Goal: Task Accomplishment & Management: Complete application form

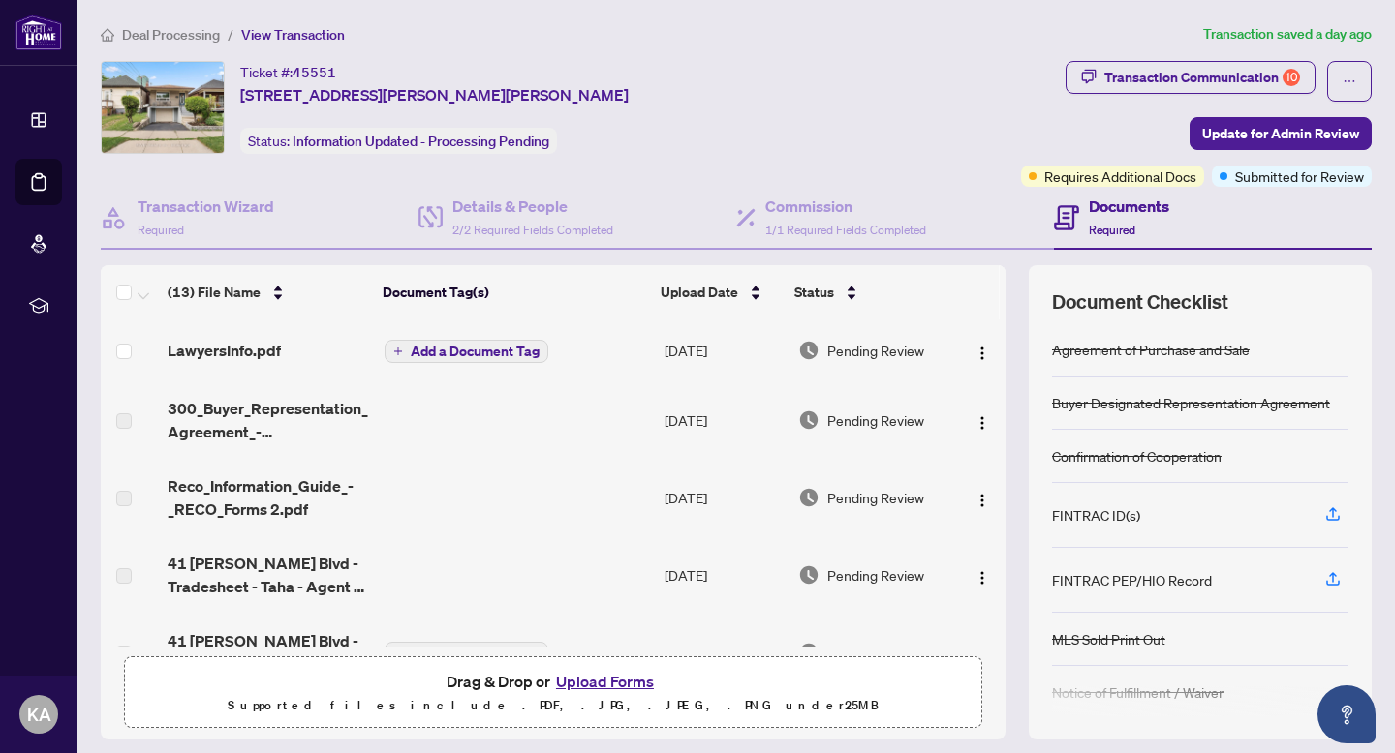
scroll to position [703, 0]
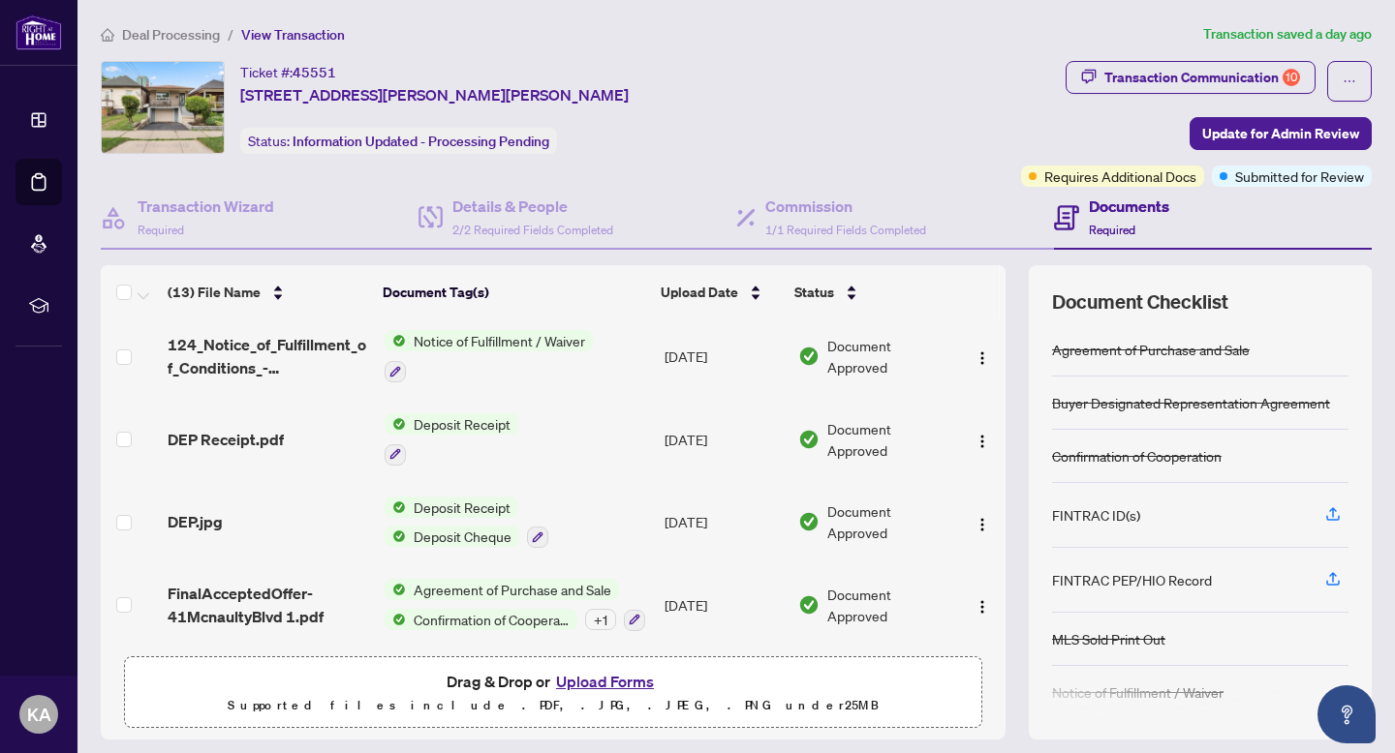
click at [187, 39] on span "Deal Processing" at bounding box center [171, 34] width 98 height 17
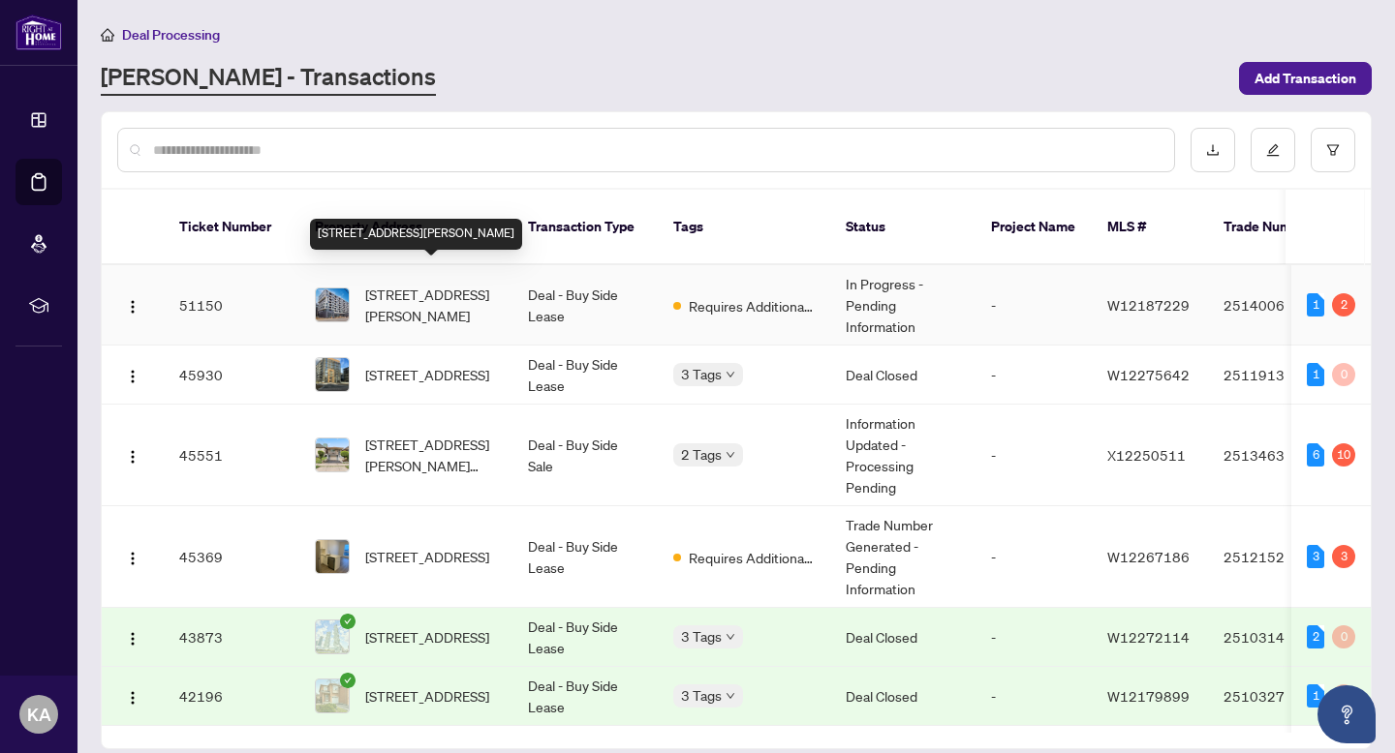
click at [402, 284] on span "[STREET_ADDRESS][PERSON_NAME]" at bounding box center [431, 305] width 132 height 43
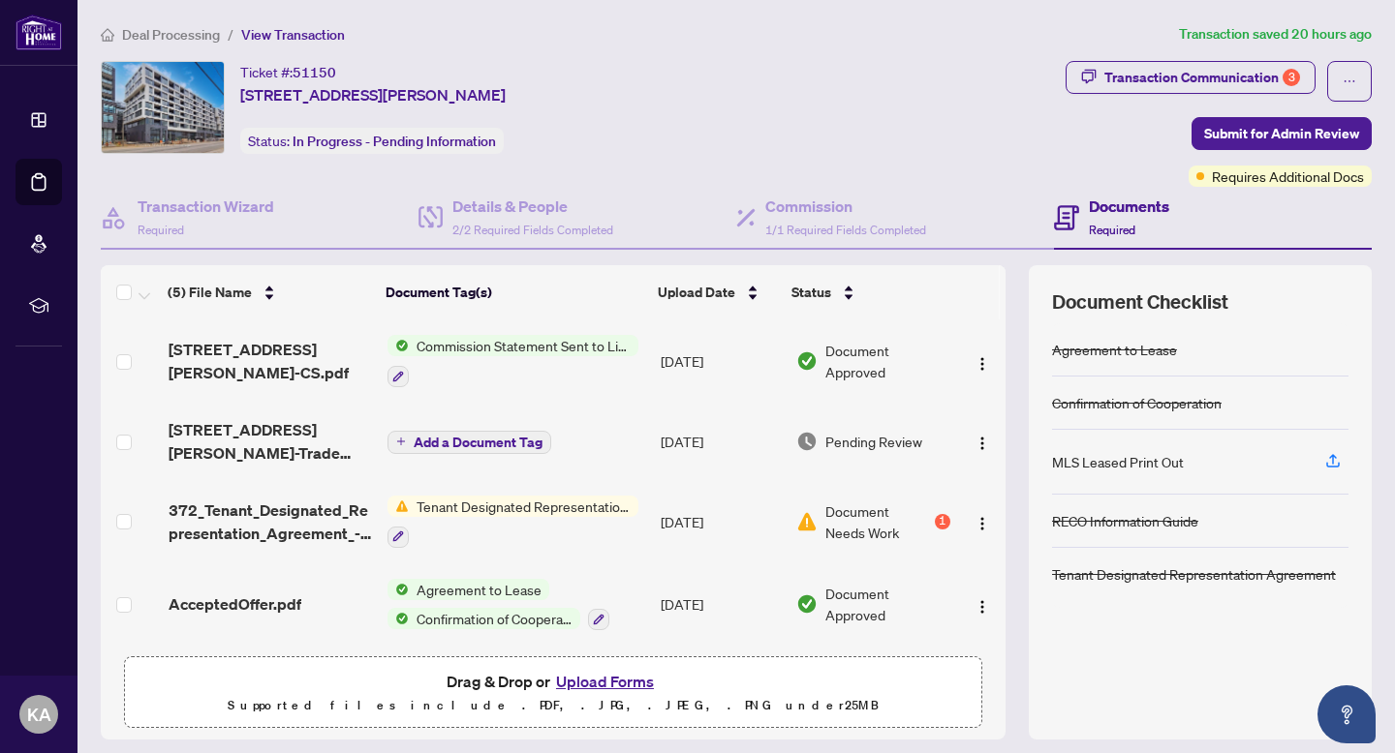
click at [632, 676] on button "Upload Forms" at bounding box center [604, 681] width 109 height 25
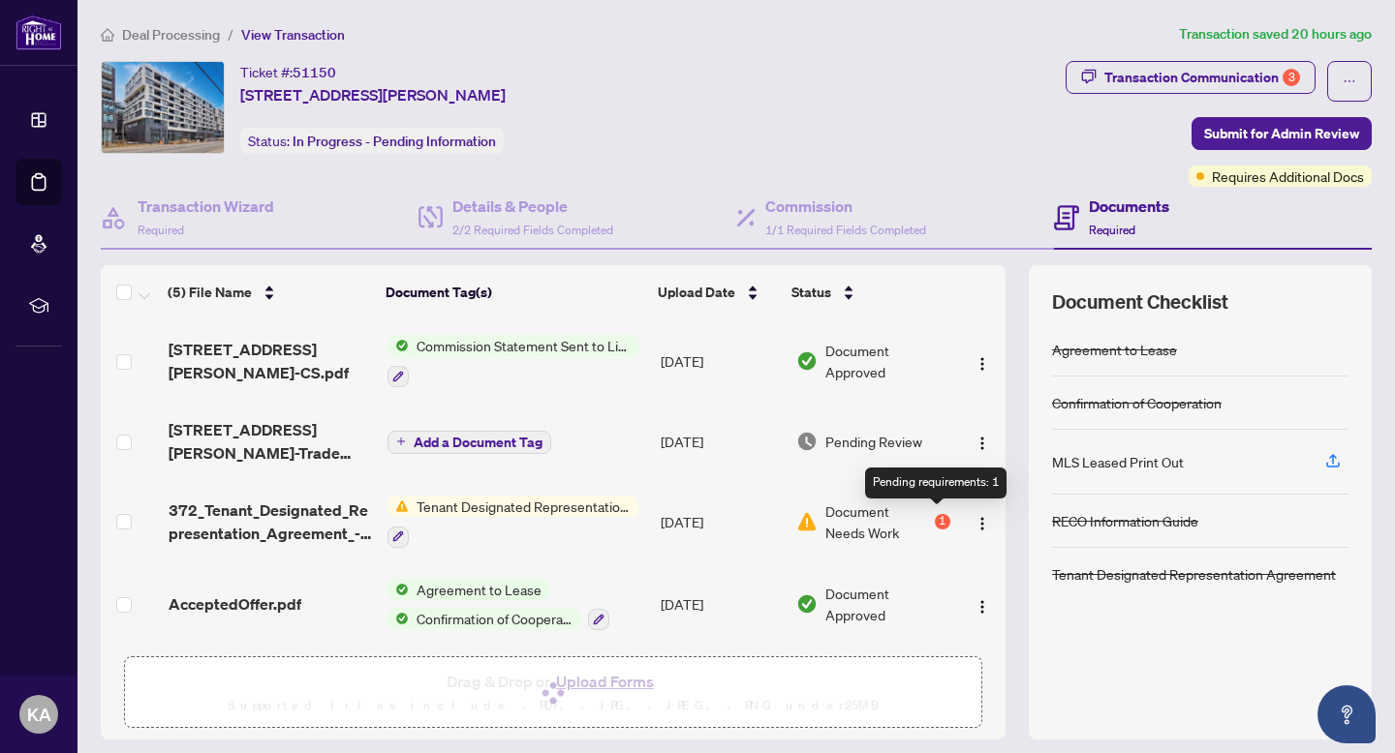
click at [938, 515] on div "1" at bounding box center [942, 521] width 15 height 15
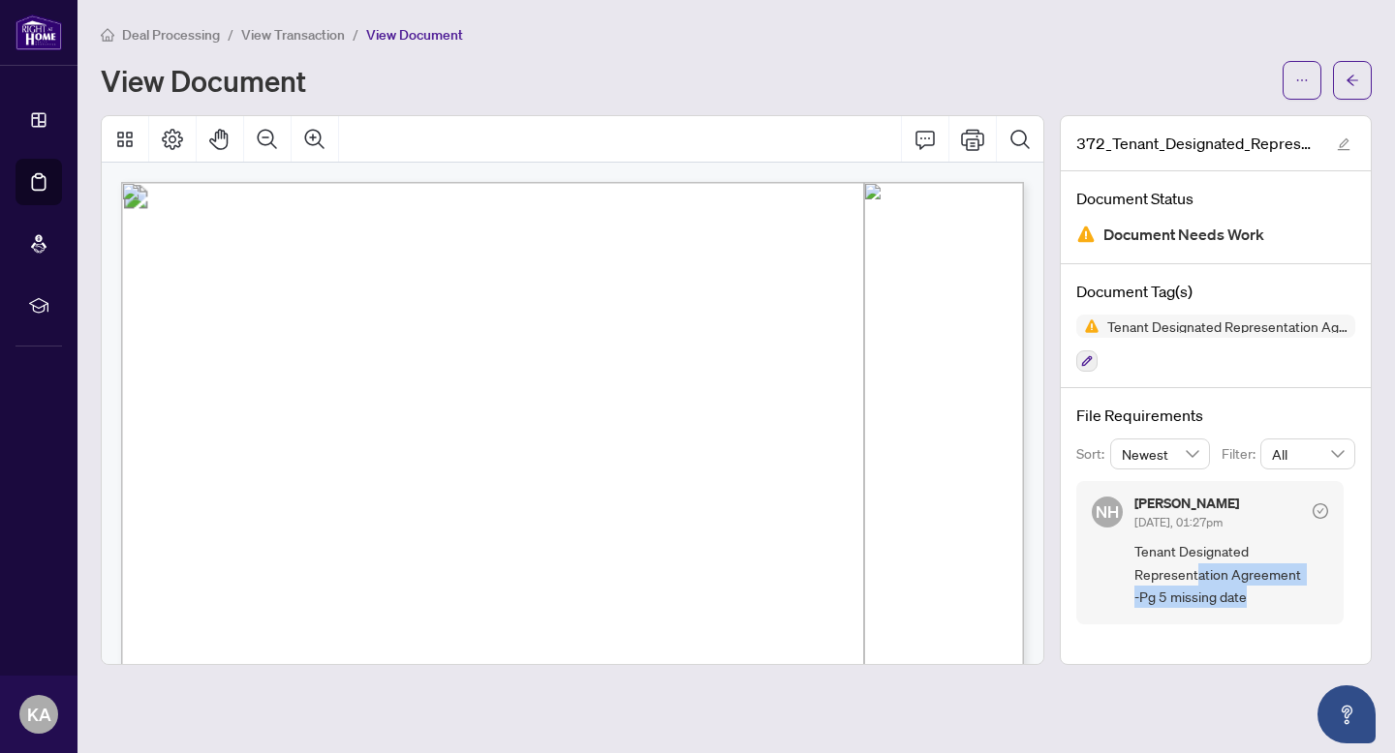
drag, startPoint x: 1196, startPoint y: 574, endPoint x: 1235, endPoint y: 635, distance: 72.3
click at [1235, 635] on div "File Requirements Sort: Newest Filter: All NH [PERSON_NAME] [DATE], 01:27pm Ten…" at bounding box center [1215, 513] width 310 height 251
click at [253, 272] on span "Form 372" at bounding box center [217, 283] width 71 height 23
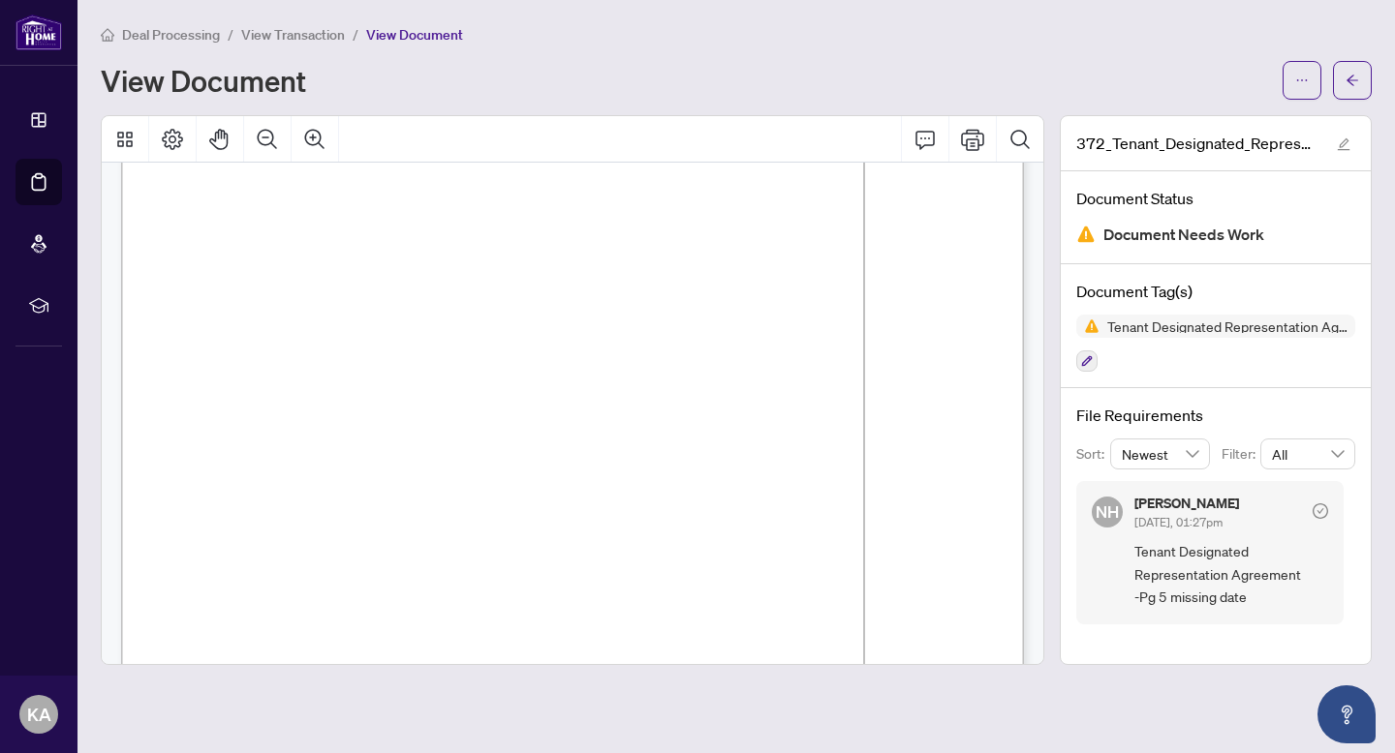
scroll to position [5048, 0]
click at [307, 34] on span "View Transaction" at bounding box center [293, 34] width 104 height 17
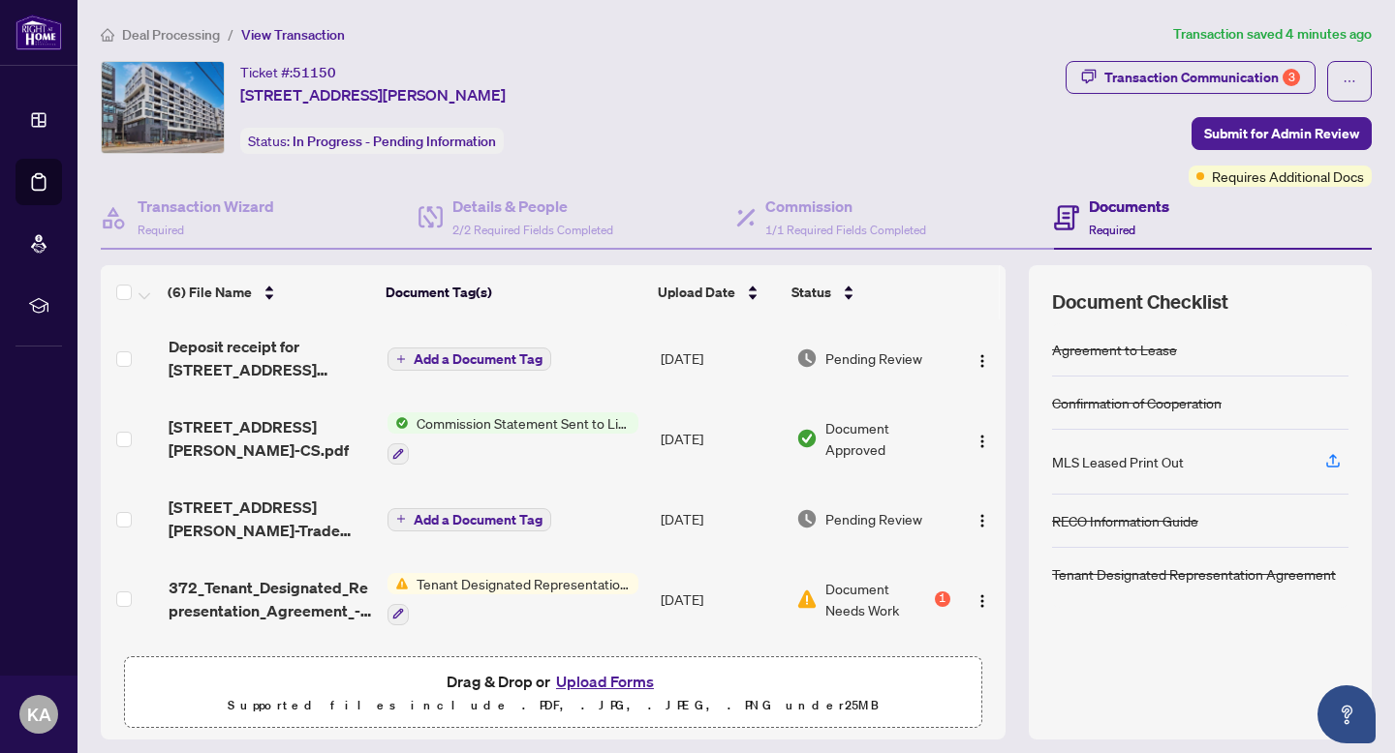
click at [631, 682] on button "Upload Forms" at bounding box center [604, 681] width 109 height 25
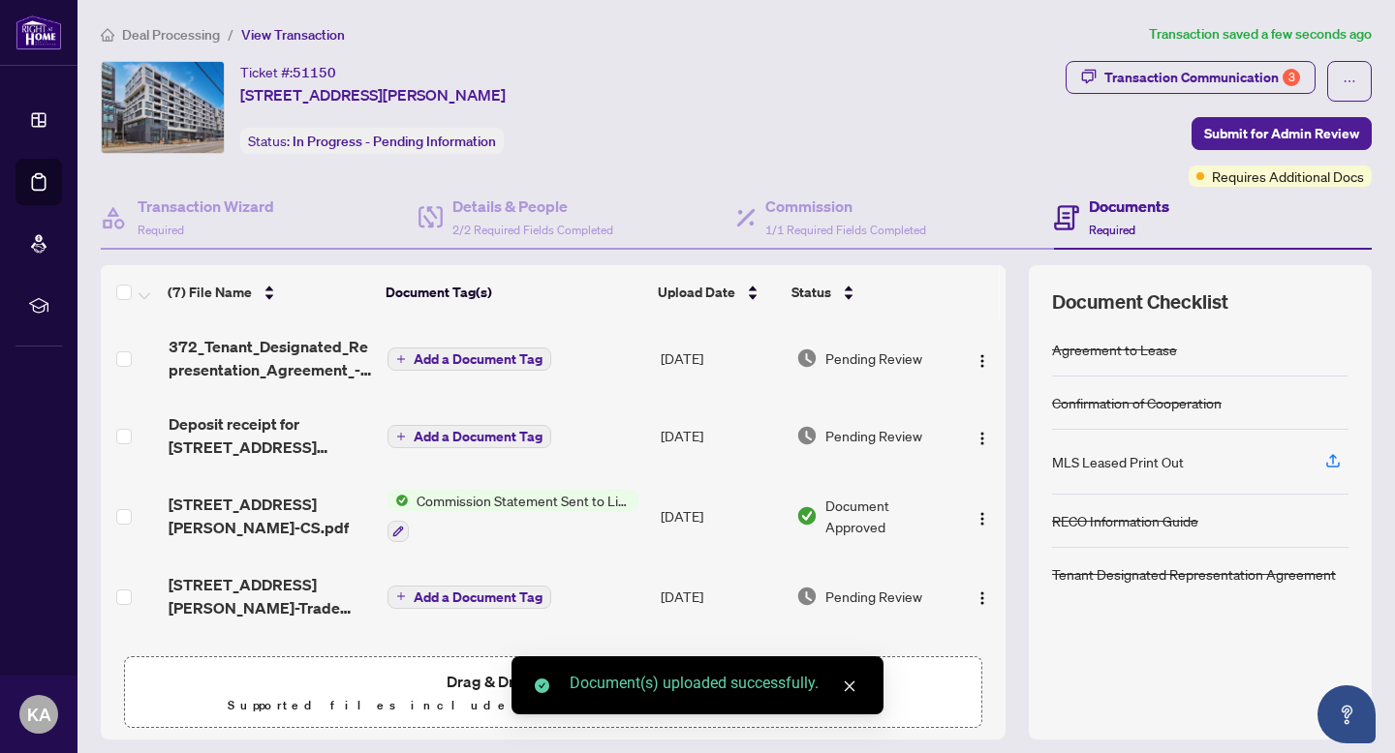
drag, startPoint x: 1004, startPoint y: 450, endPoint x: 1008, endPoint y: 515, distance: 65.0
click at [1008, 515] on div "(7) File Name Document Tag(s) Upload Date Status 372_Tenant_Designated_Represen…" at bounding box center [736, 502] width 1271 height 475
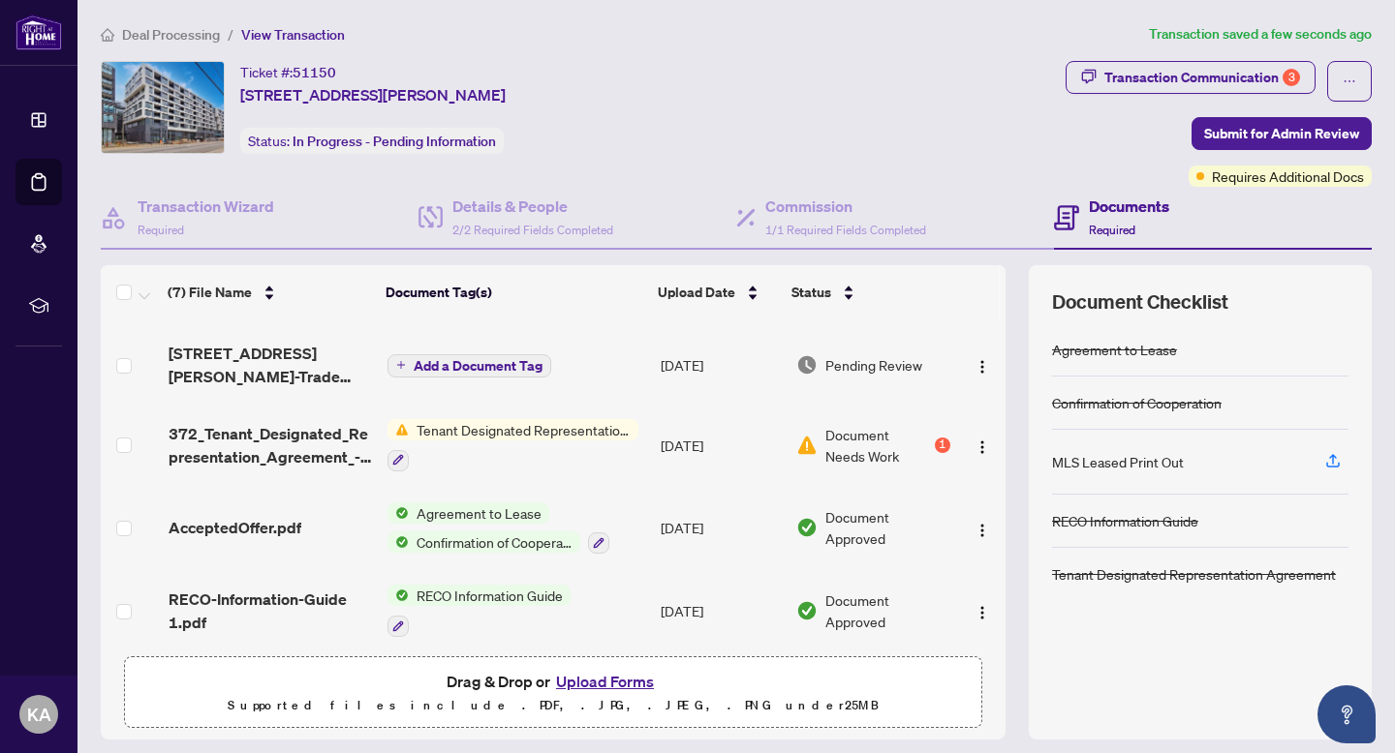
scroll to position [230, 0]
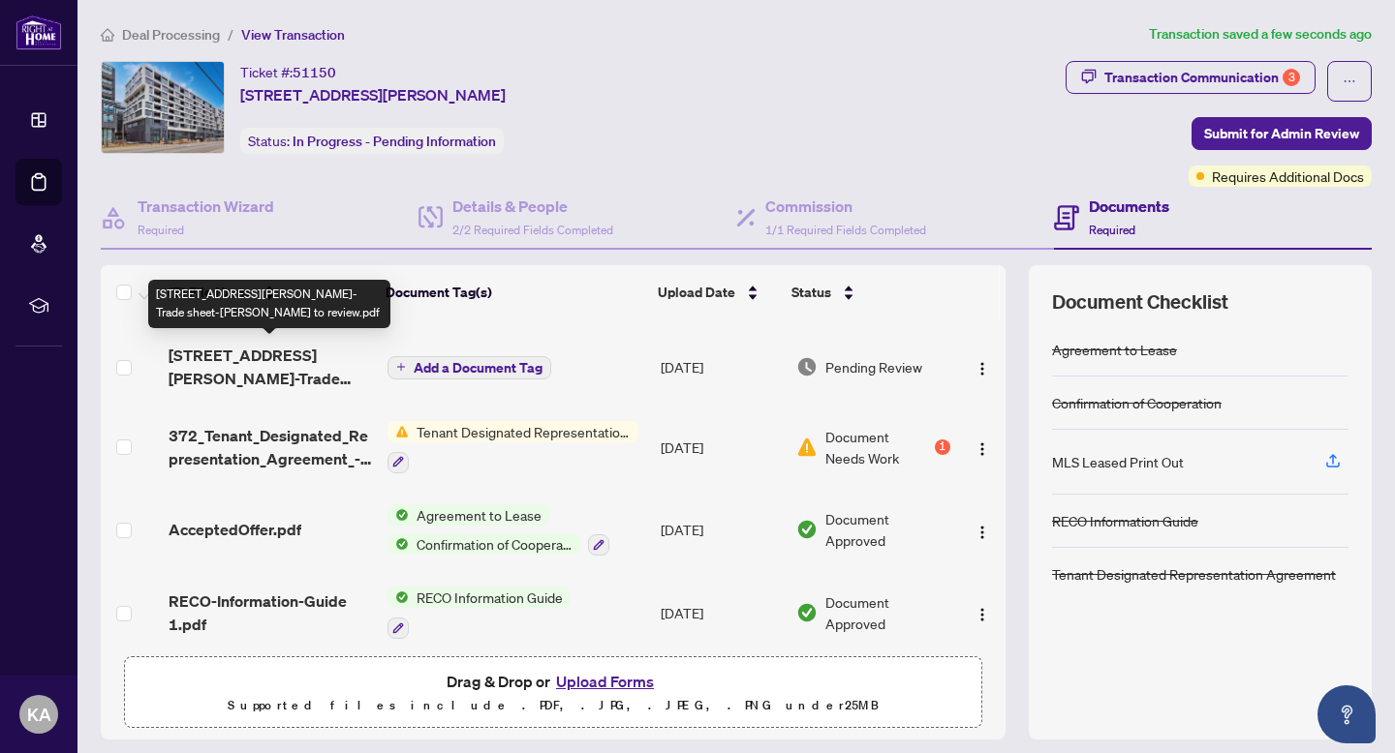
click at [248, 363] on span "[STREET_ADDRESS][PERSON_NAME]-Trade sheet-[PERSON_NAME] to review.pdf" at bounding box center [270, 367] width 203 height 46
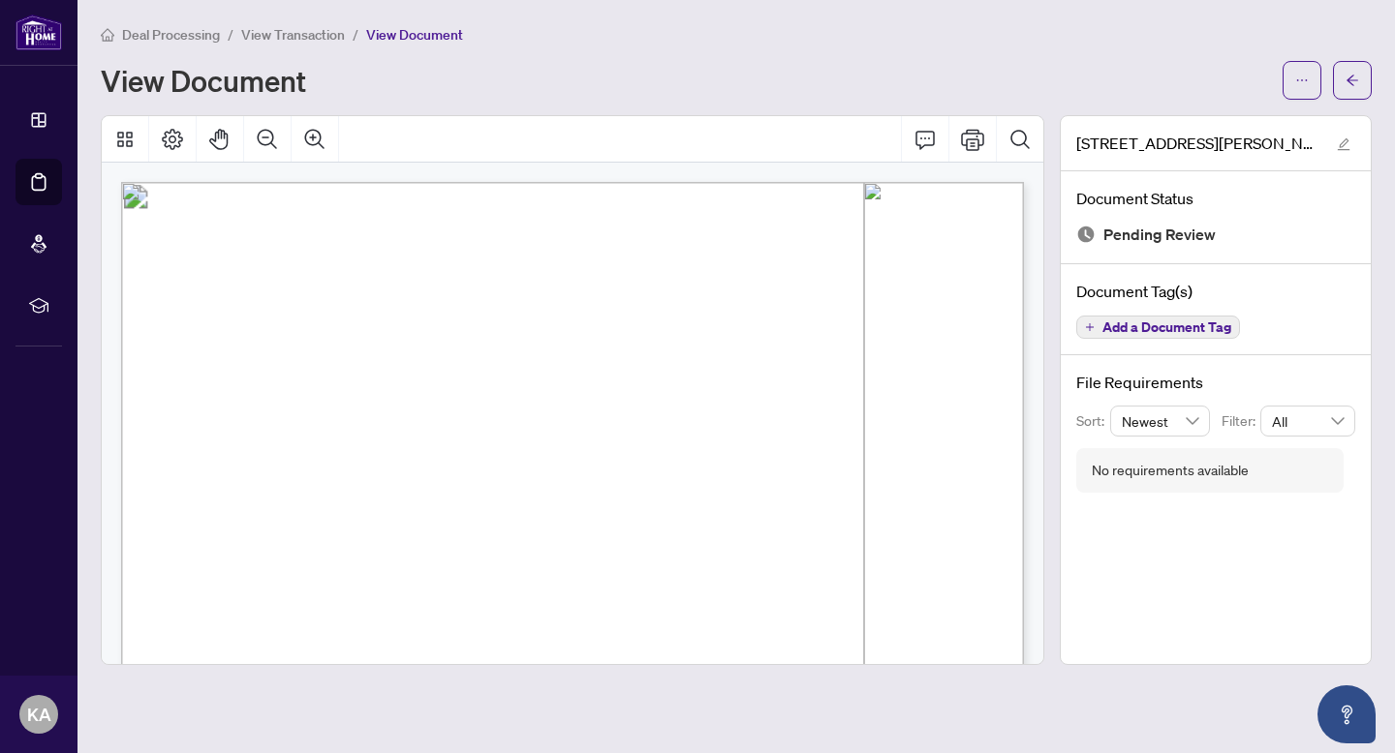
click at [1304, 76] on icon "ellipsis" at bounding box center [1302, 81] width 14 height 14
click at [1218, 120] on span "Download" at bounding box center [1231, 121] width 147 height 21
click at [292, 35] on span "View Transaction" at bounding box center [293, 34] width 104 height 17
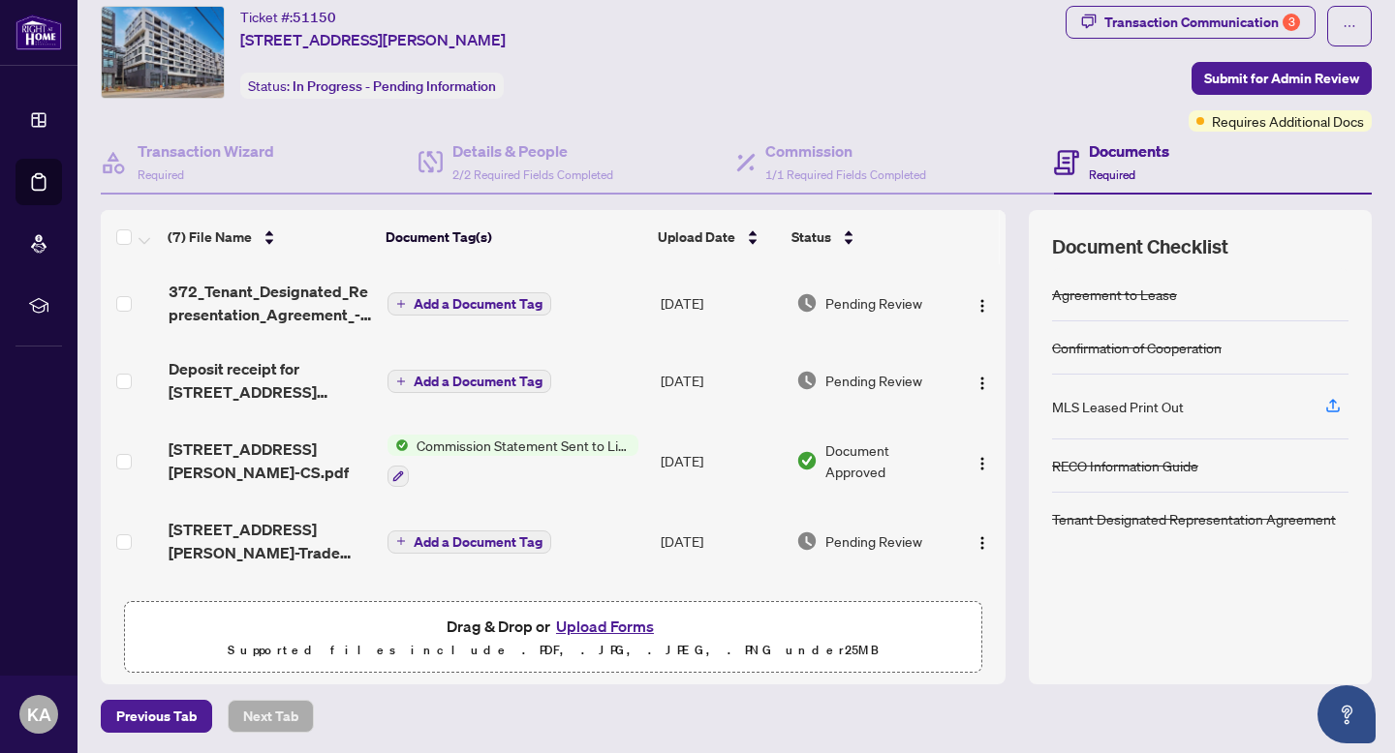
scroll to position [56, 0]
click at [595, 624] on button "Upload Forms" at bounding box center [604, 625] width 109 height 25
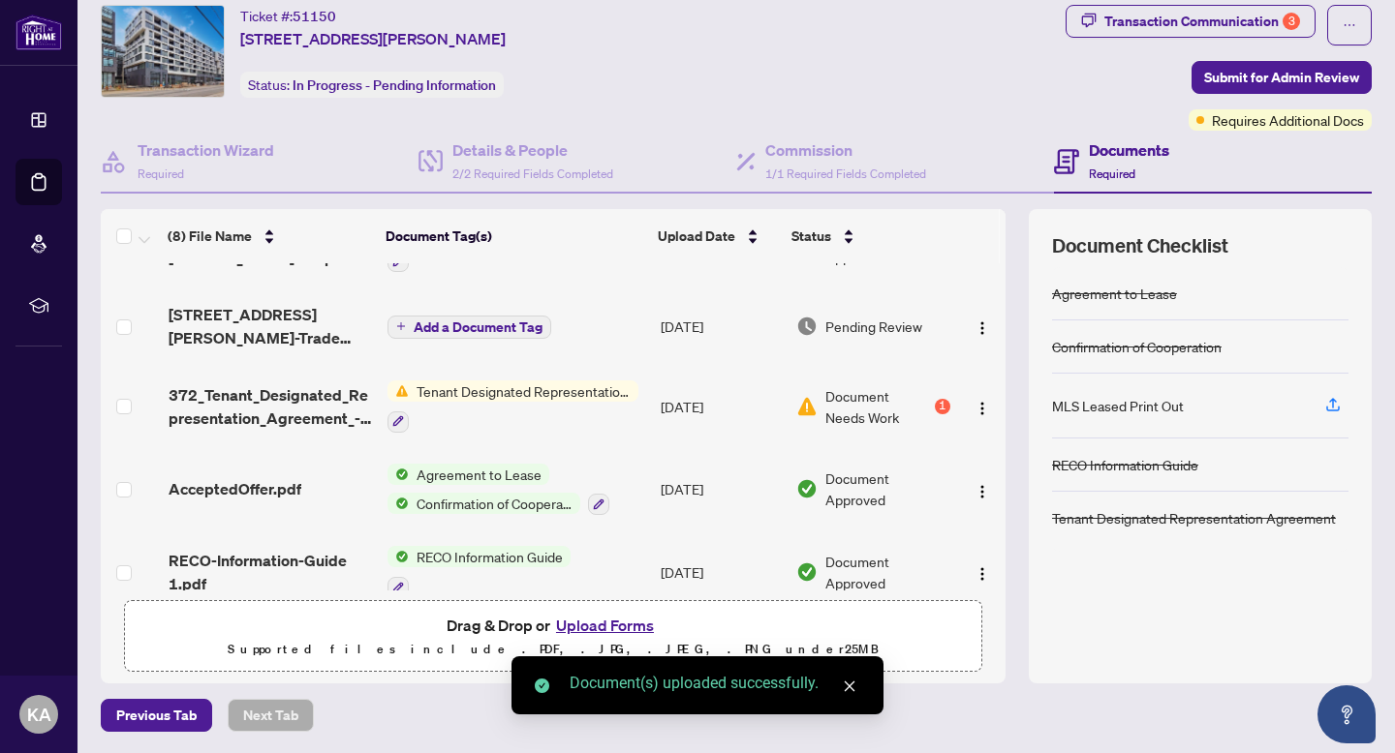
scroll to position [318, 0]
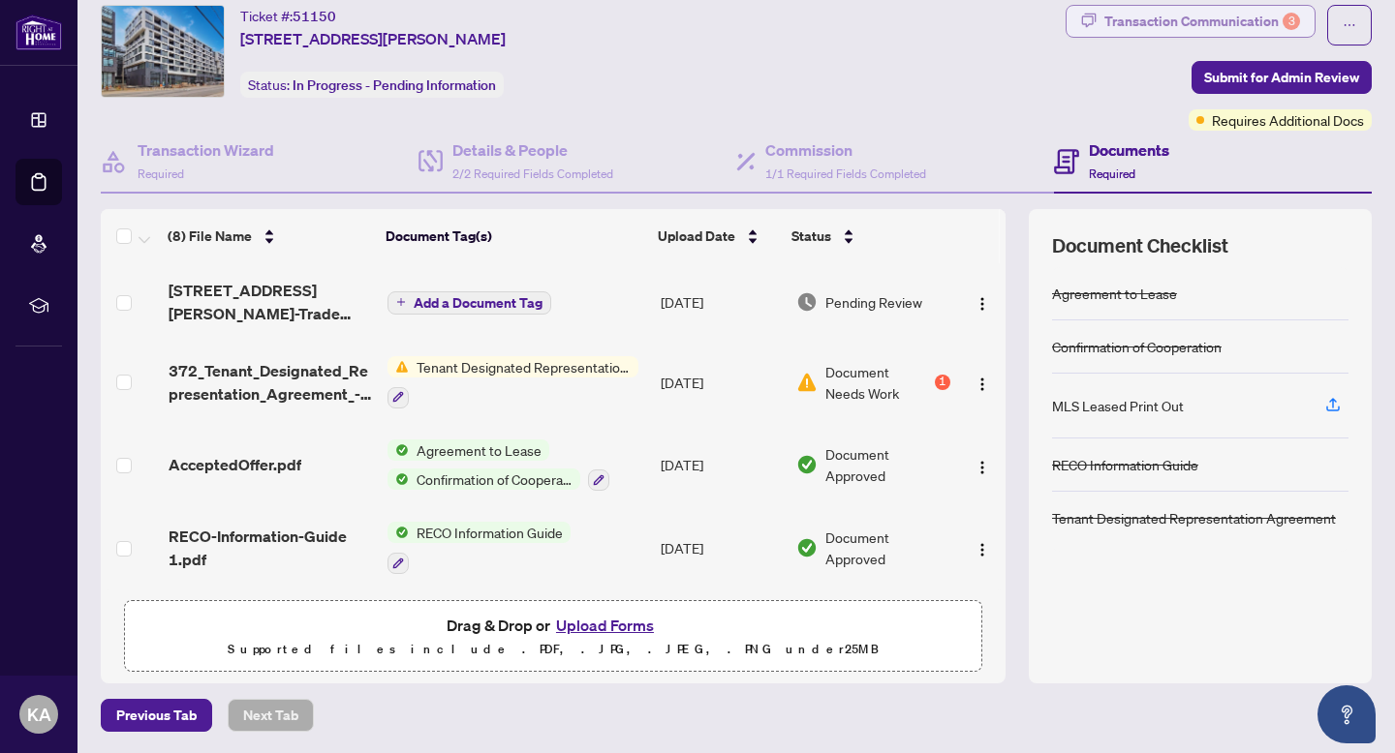
click at [1222, 11] on div "Transaction Communication 3" at bounding box center [1202, 21] width 196 height 31
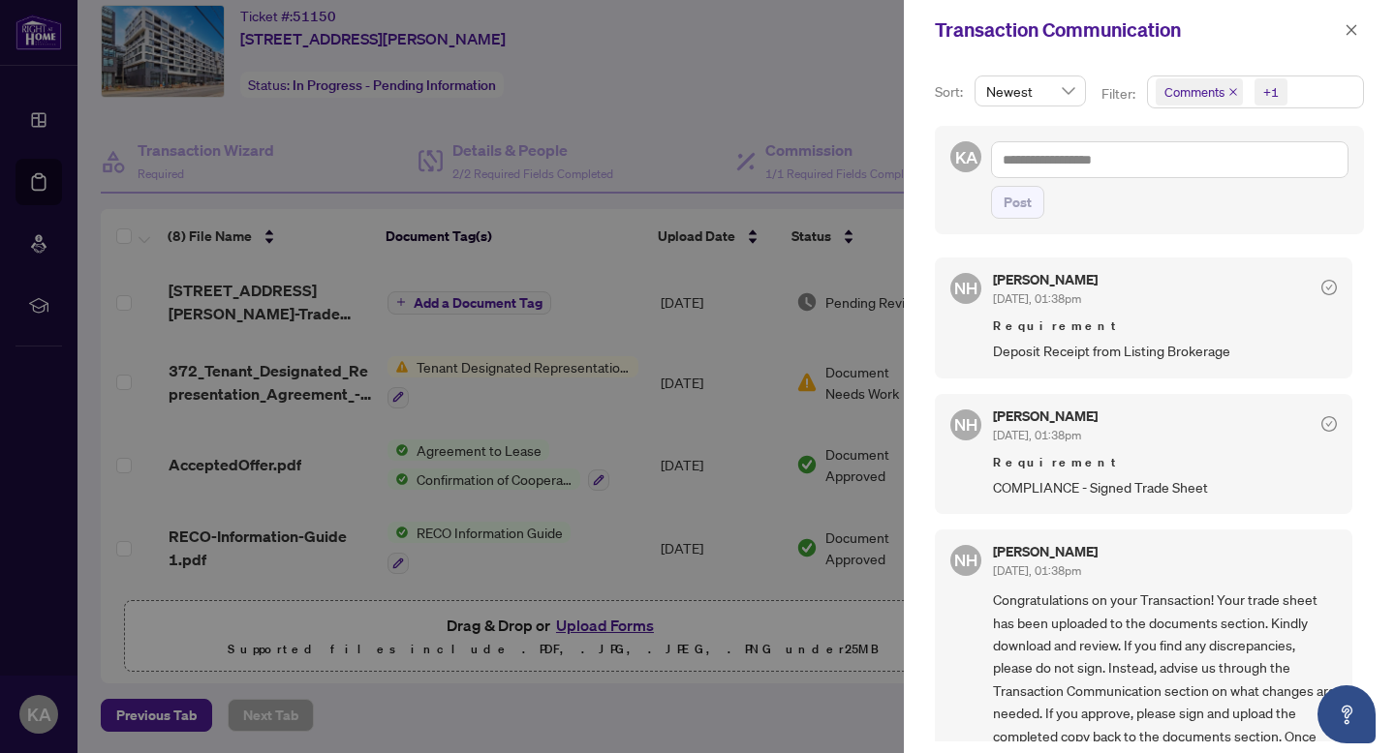
scroll to position [260, 0]
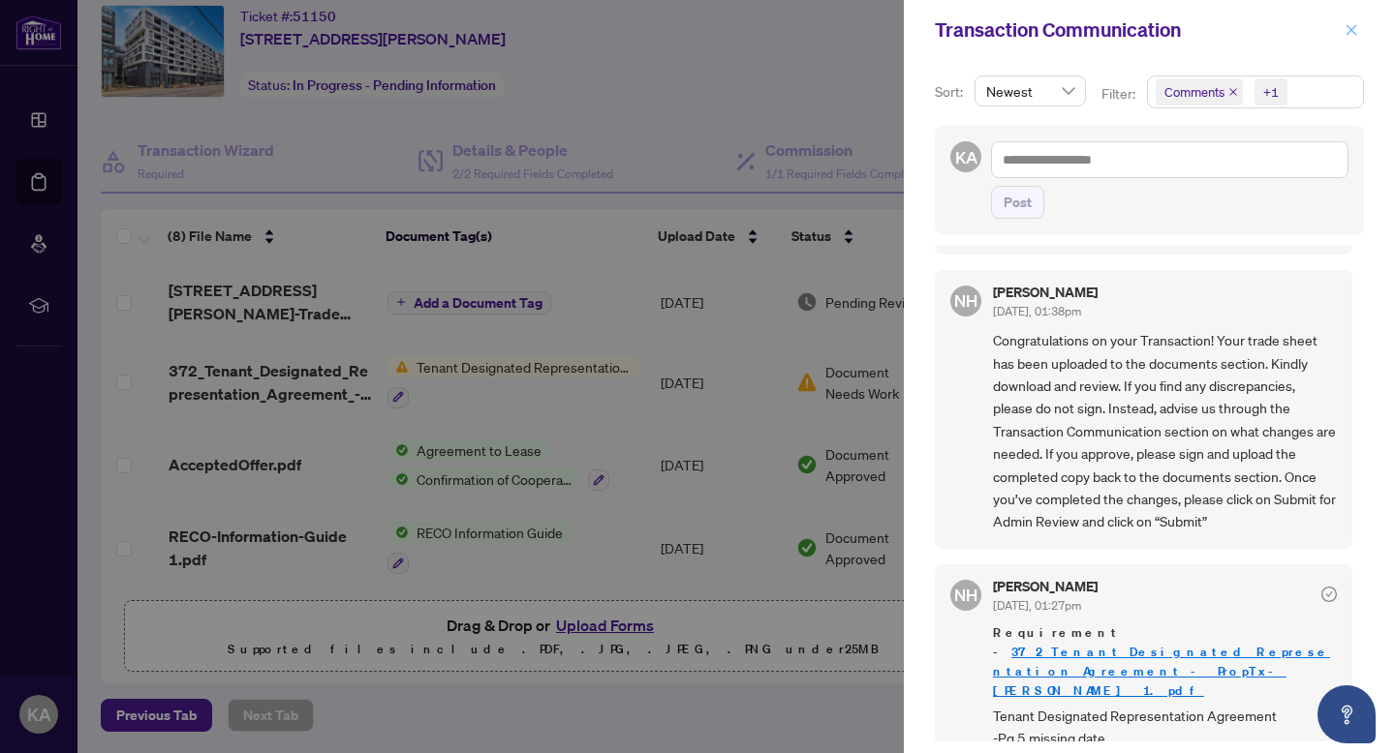
click at [1352, 25] on icon "close" at bounding box center [1351, 30] width 14 height 14
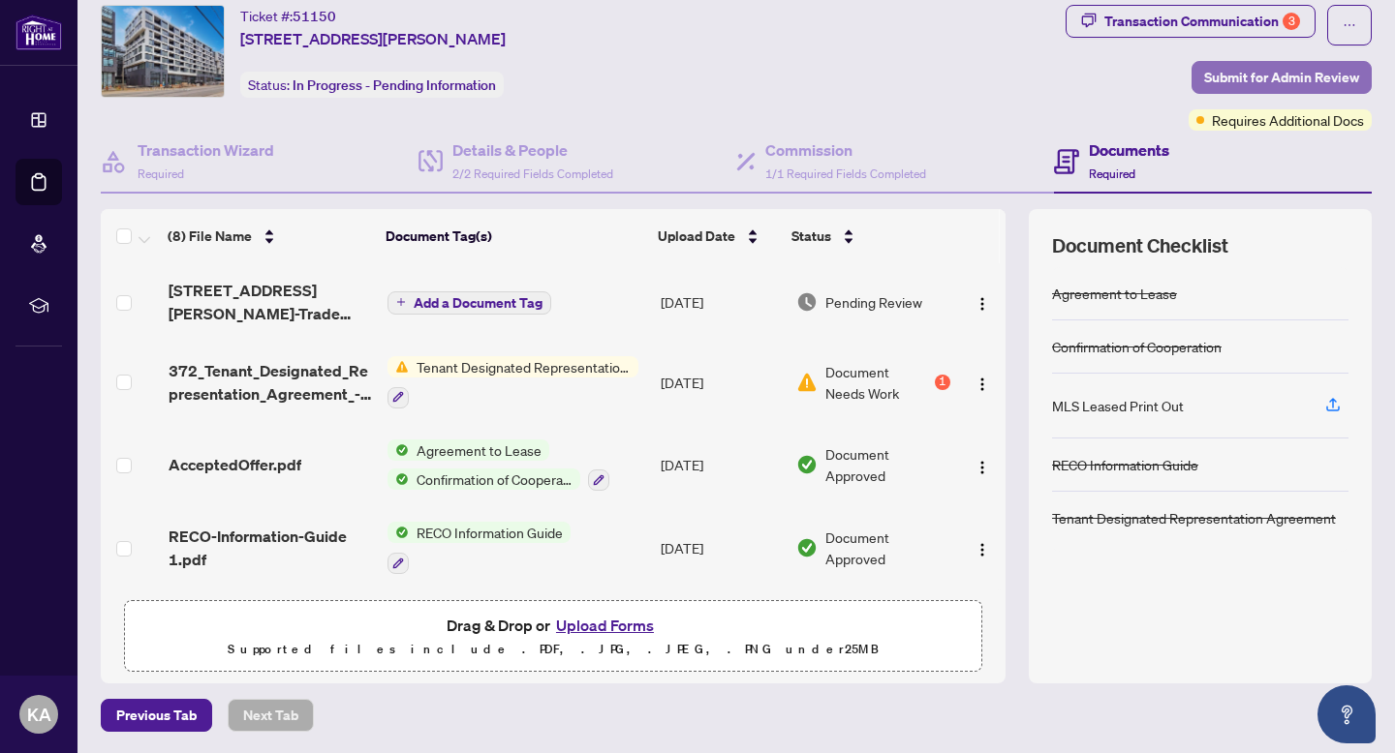
click at [1203, 83] on button "Submit for Admin Review" at bounding box center [1281, 77] width 180 height 33
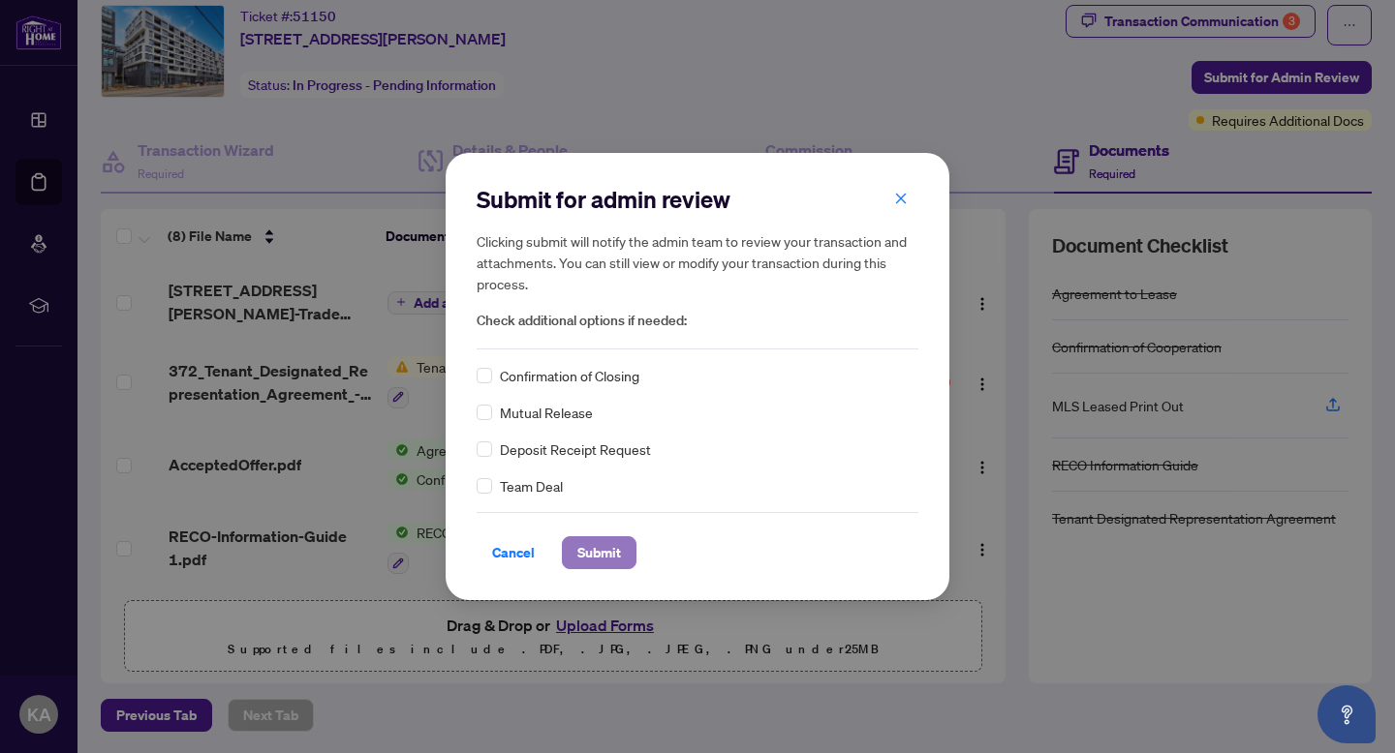
click at [602, 543] on span "Submit" at bounding box center [599, 553] width 44 height 31
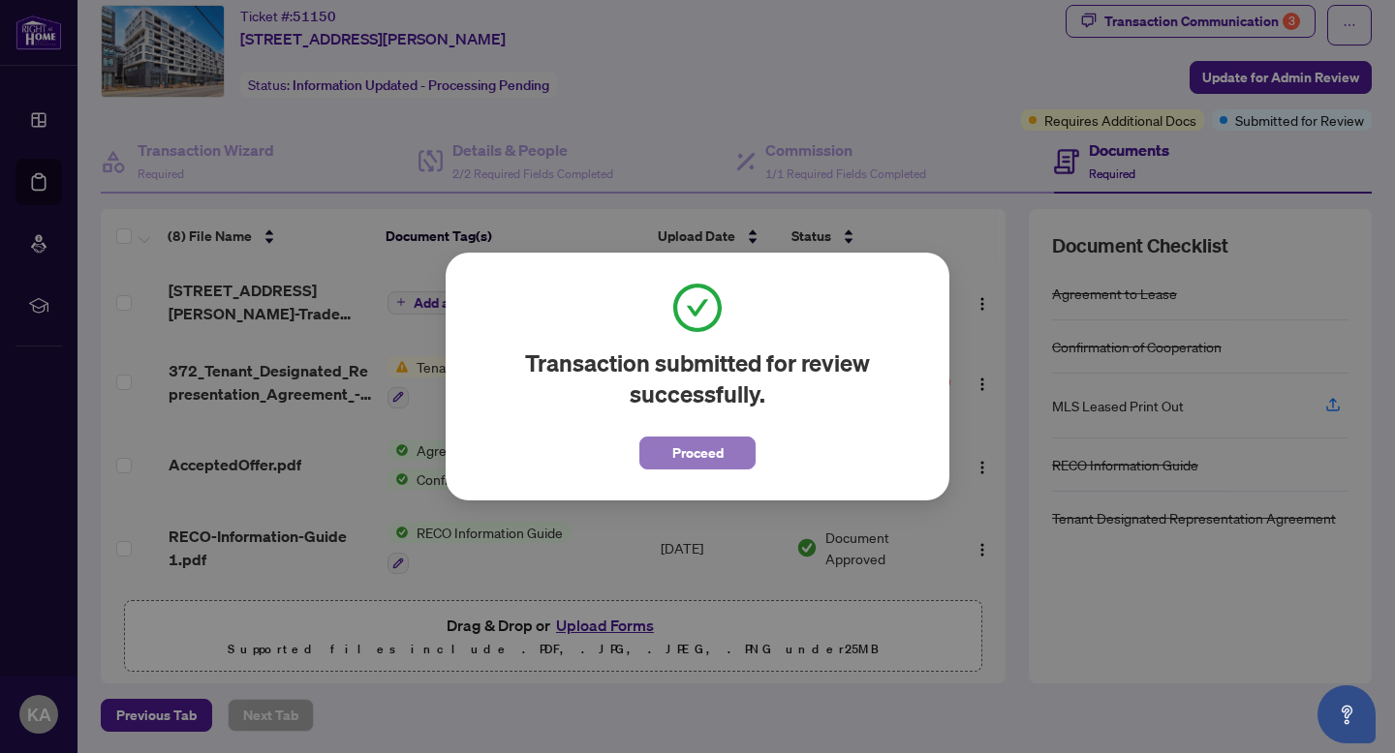
click at [715, 452] on span "Proceed" at bounding box center [697, 453] width 51 height 31
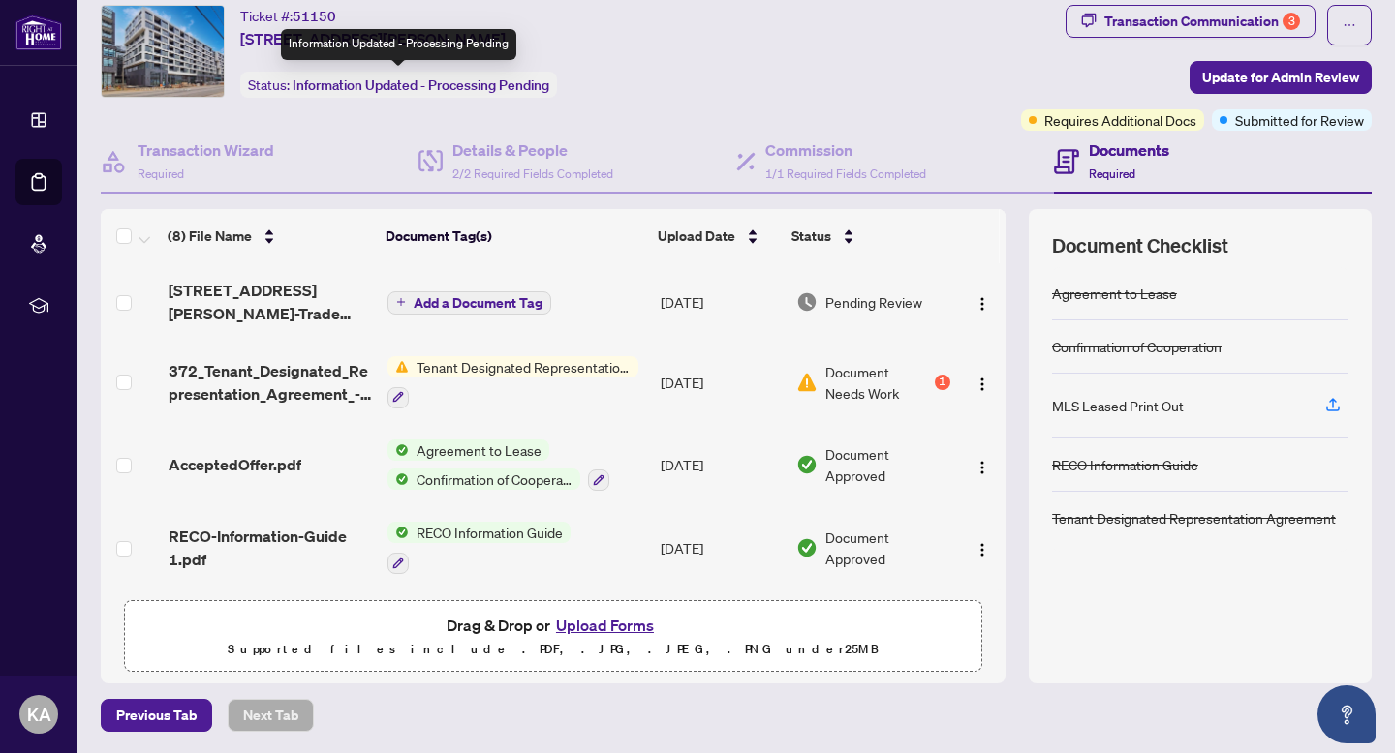
click at [281, 95] on div "Status: Information Updated - Processing Pending" at bounding box center [398, 85] width 317 height 26
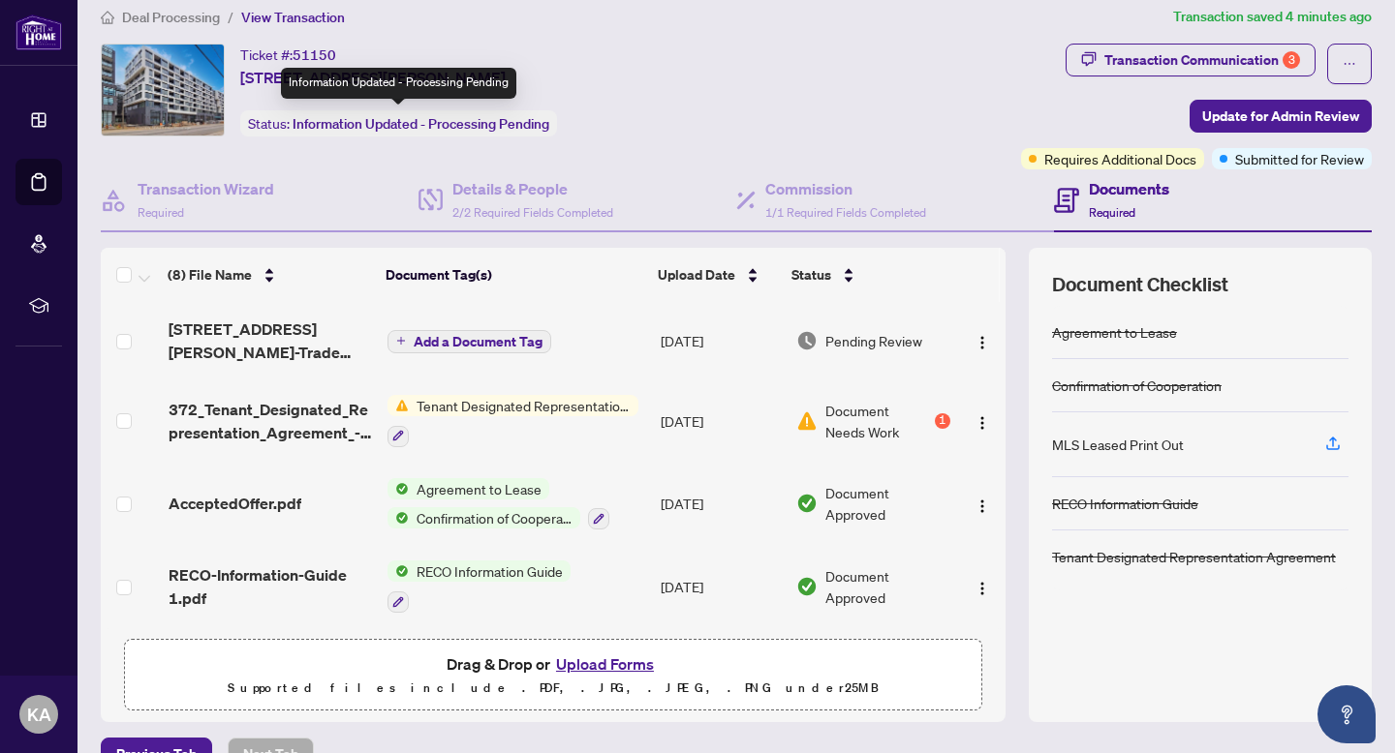
scroll to position [0, 0]
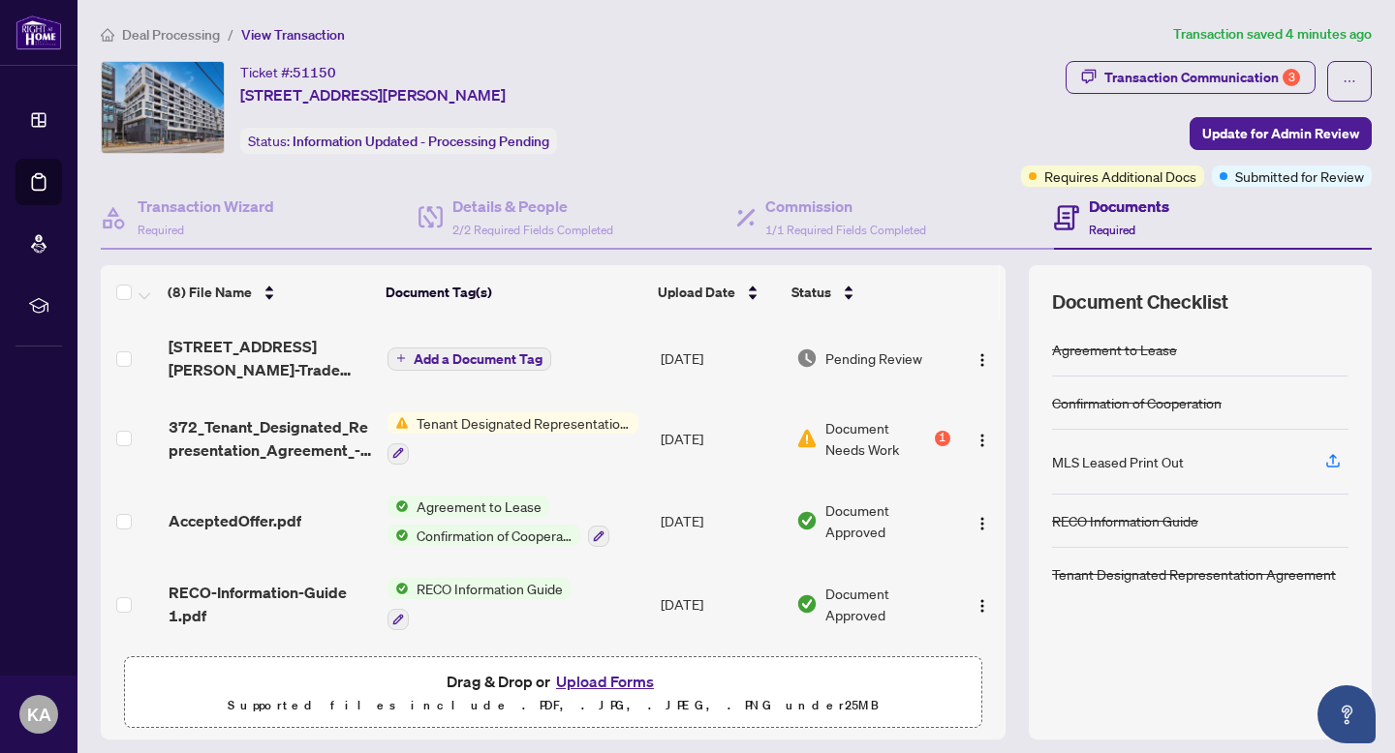
click at [169, 33] on span "Deal Processing" at bounding box center [171, 34] width 98 height 17
